Goal: Information Seeking & Learning: Learn about a topic

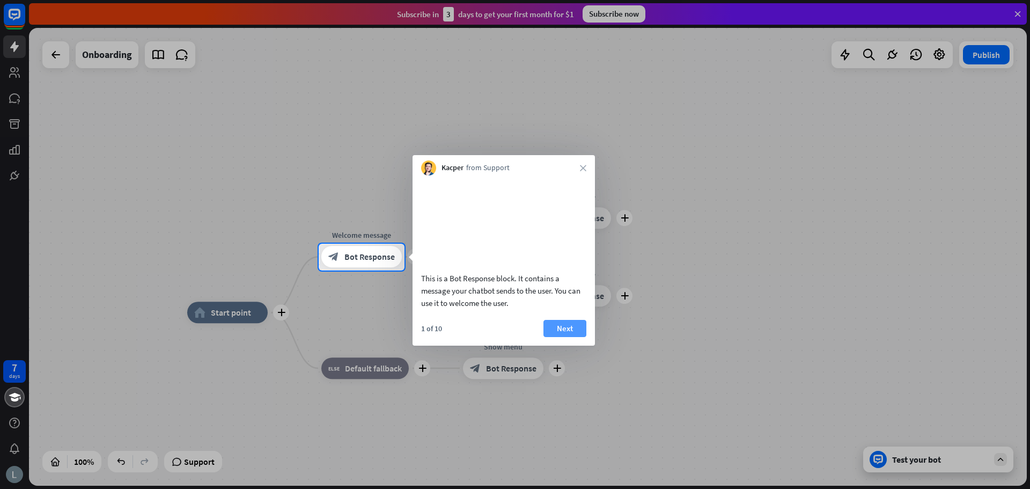
click at [571, 337] on button "Next" at bounding box center [564, 328] width 43 height 17
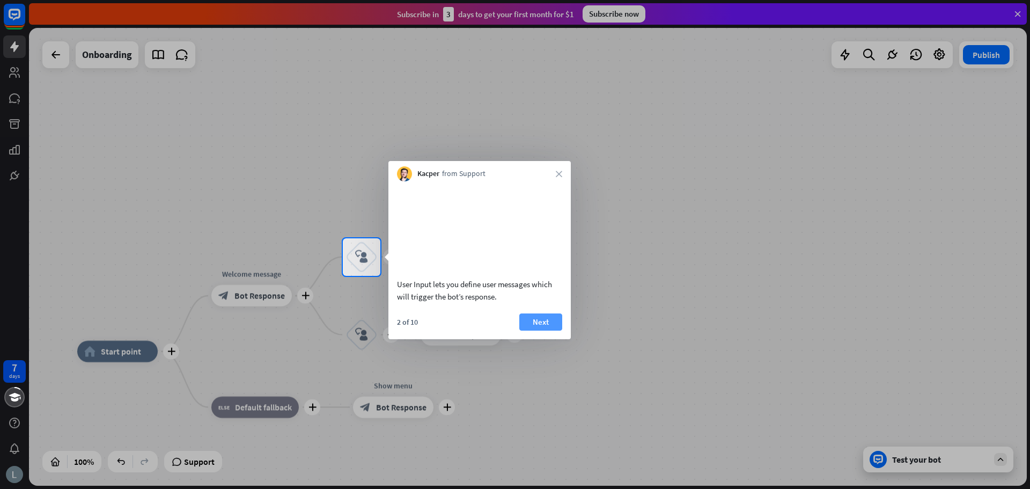
click at [544, 330] on button "Next" at bounding box center [540, 321] width 43 height 17
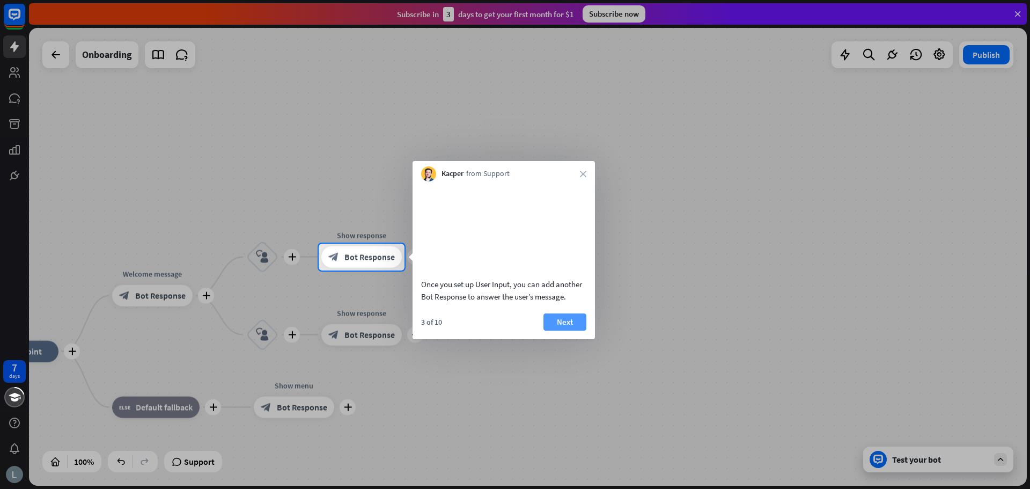
click at [562, 330] on button "Next" at bounding box center [564, 321] width 43 height 17
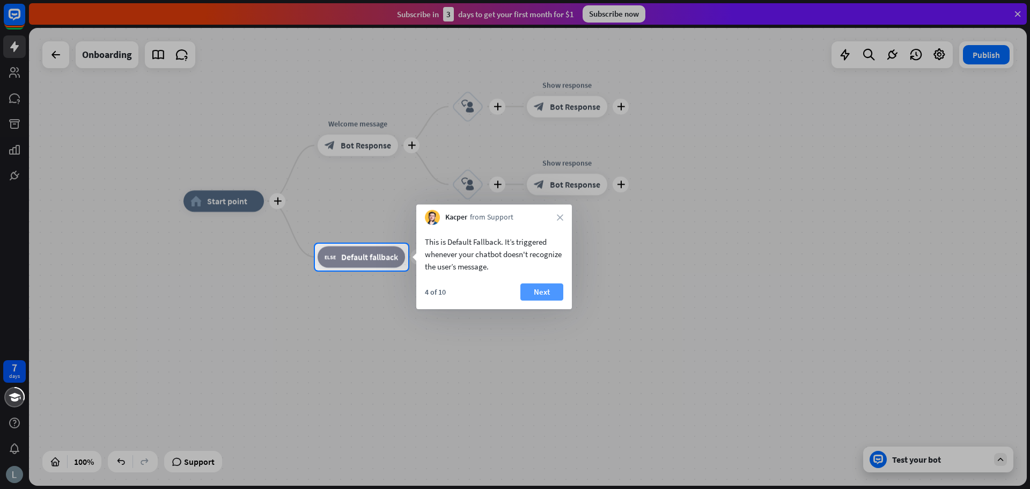
click at [541, 290] on button "Next" at bounding box center [541, 291] width 43 height 17
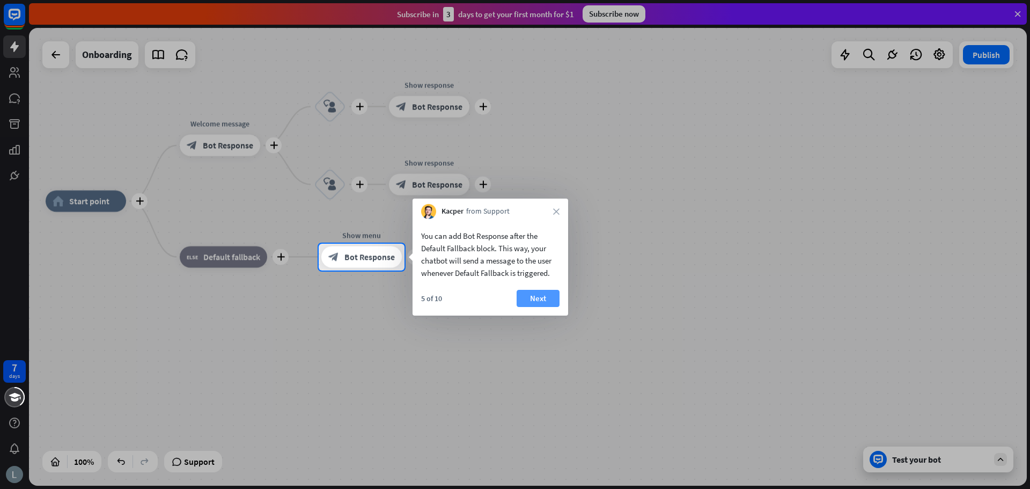
click at [531, 294] on button "Next" at bounding box center [538, 298] width 43 height 17
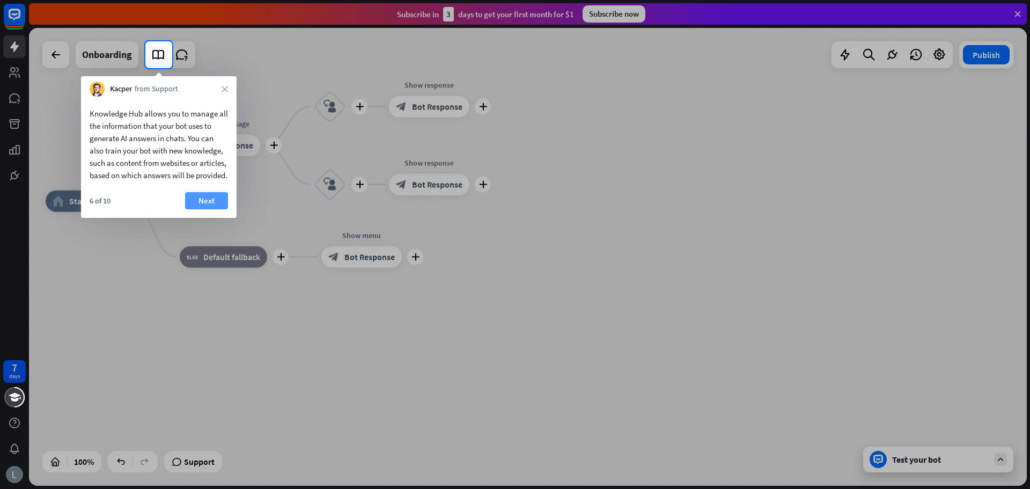
click at [205, 209] on button "Next" at bounding box center [206, 200] width 43 height 17
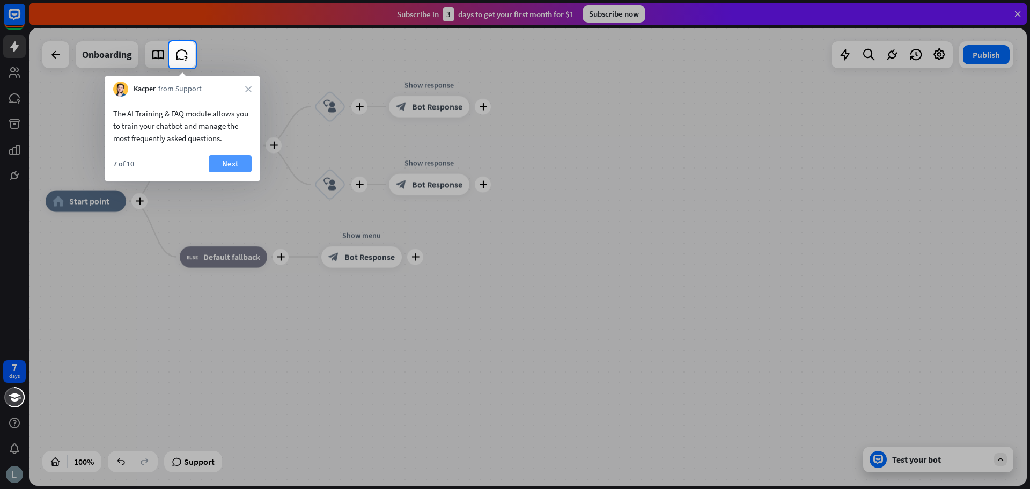
click at [225, 158] on button "Next" at bounding box center [230, 163] width 43 height 17
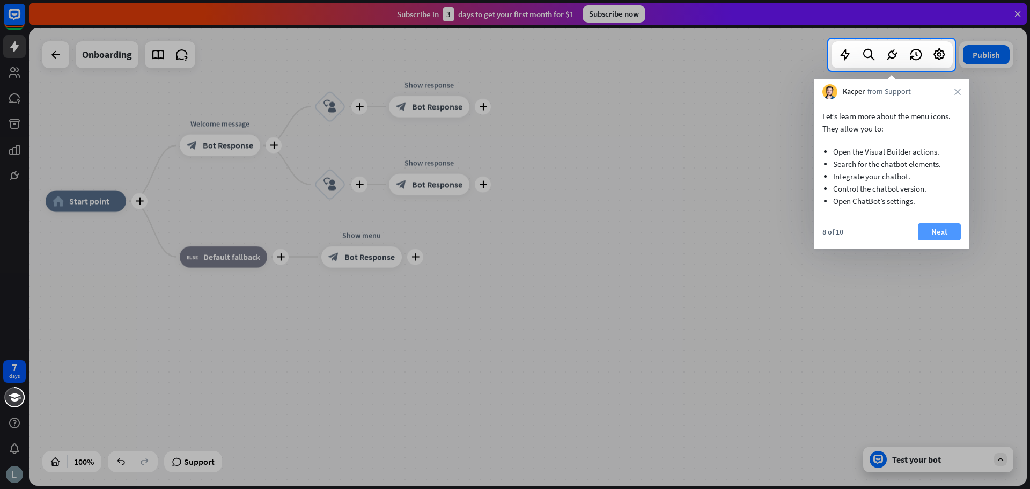
click at [928, 233] on button "Next" at bounding box center [939, 231] width 43 height 17
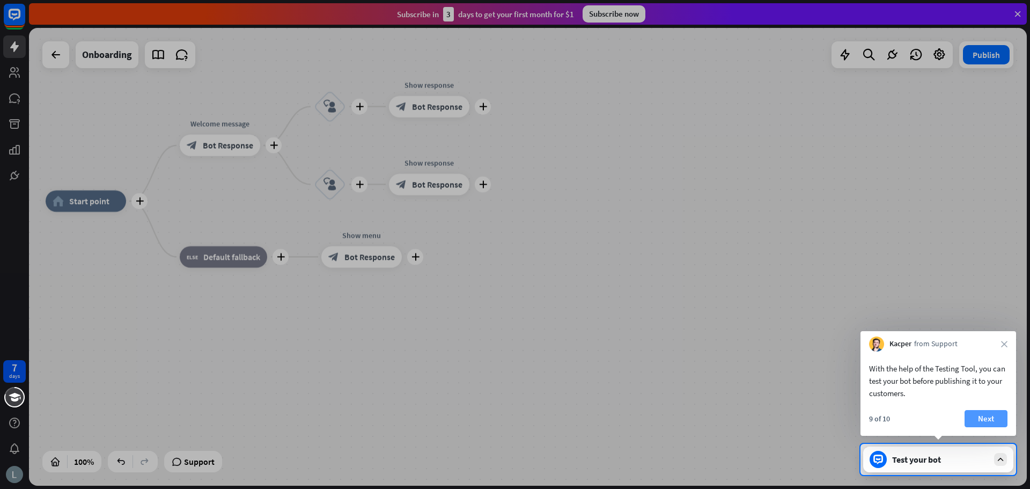
click at [984, 418] on button "Next" at bounding box center [985, 418] width 43 height 17
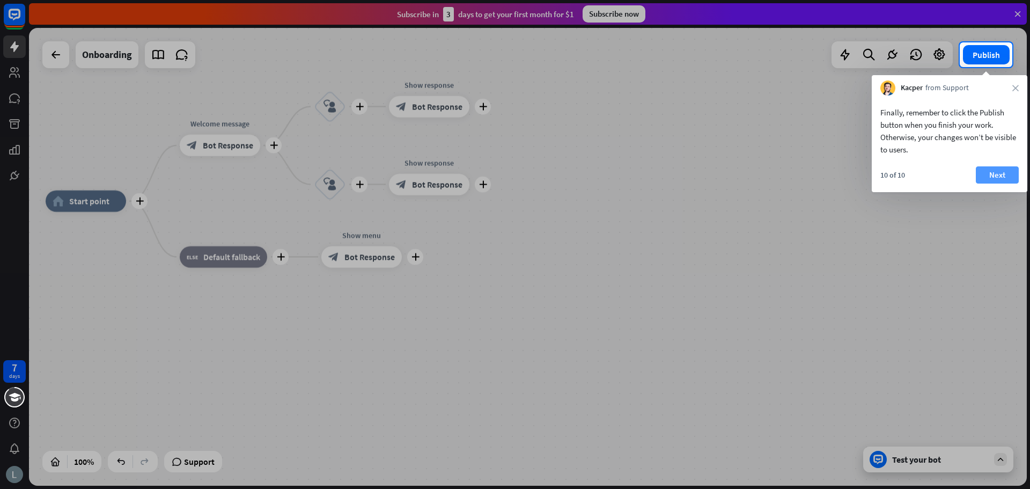
click at [1001, 175] on button "Next" at bounding box center [997, 174] width 43 height 17
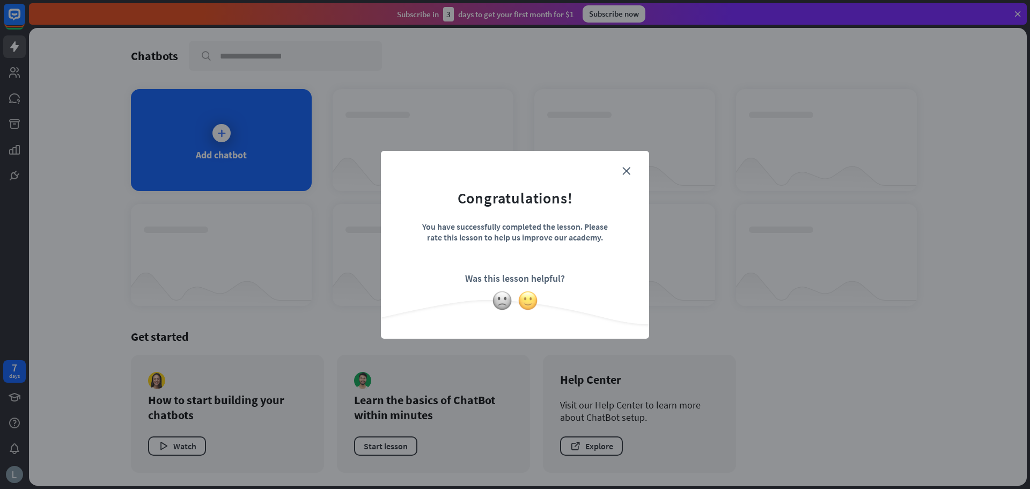
click at [525, 300] on img at bounding box center [528, 300] width 20 height 20
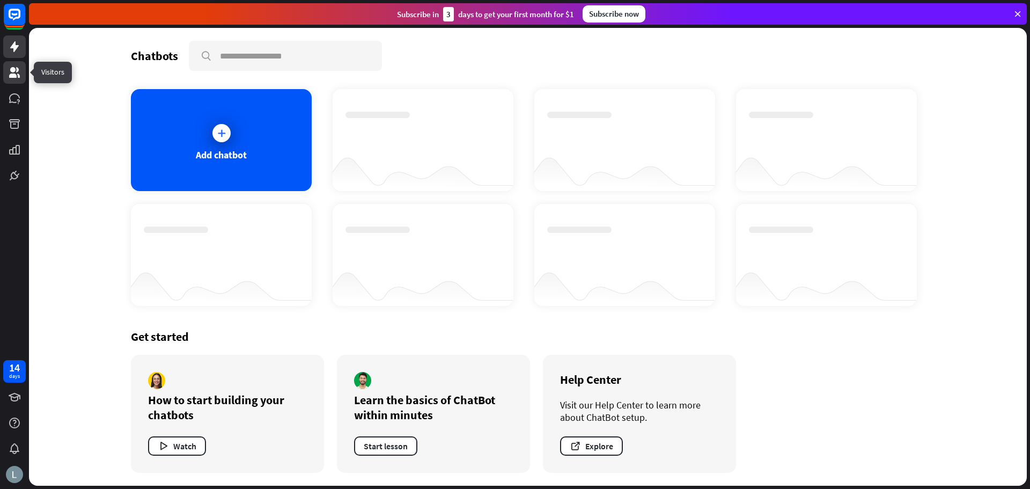
click at [17, 75] on icon at bounding box center [14, 72] width 13 height 13
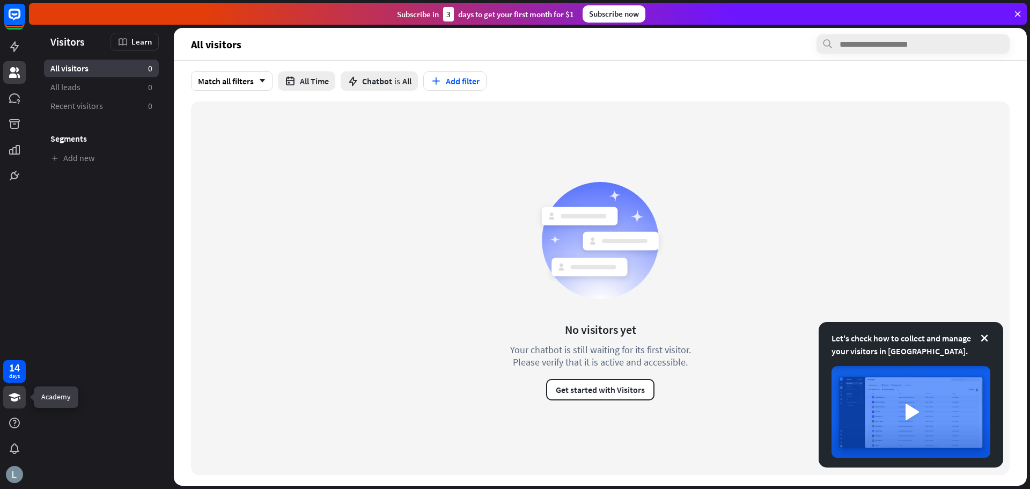
click at [12, 401] on icon at bounding box center [14, 396] width 13 height 13
